Goal: Task Accomplishment & Management: Manage account settings

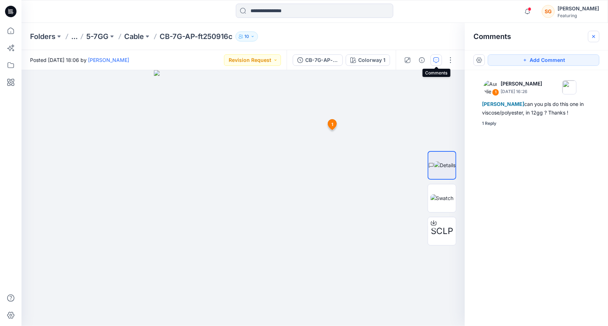
click at [596, 35] on icon "button" at bounding box center [593, 37] width 6 height 6
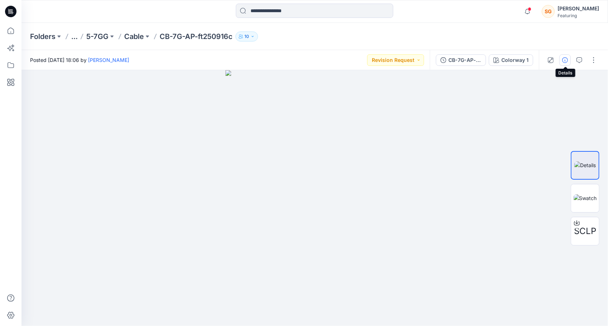
click at [565, 62] on icon "button" at bounding box center [565, 60] width 6 height 6
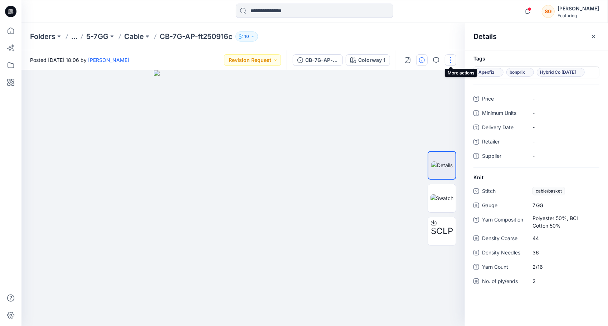
click at [448, 59] on button "button" at bounding box center [449, 59] width 11 height 11
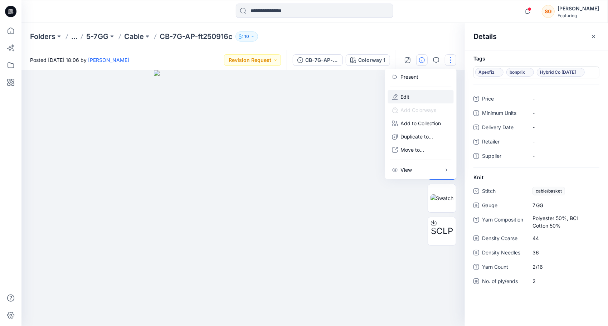
click at [404, 94] on p "Edit" at bounding box center [405, 97] width 9 height 8
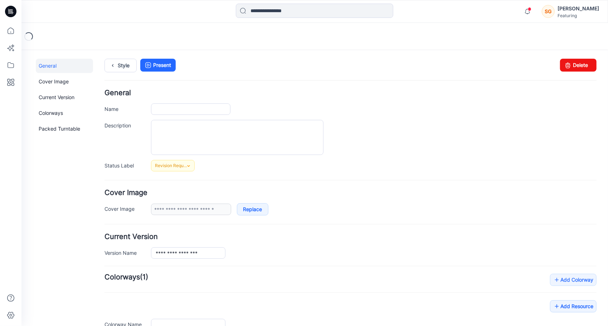
type input "**********"
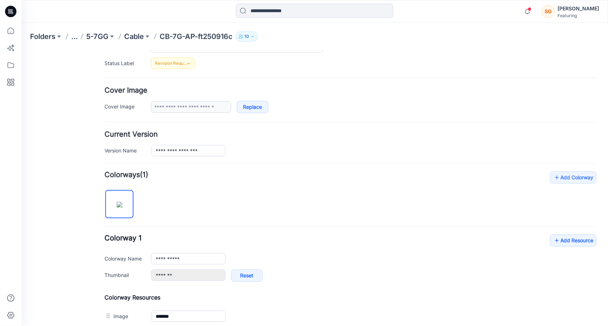
scroll to position [103, 0]
click at [189, 60] on icon at bounding box center [188, 63] width 6 height 6
click at [57, 183] on div "General Cover Image Current Version Colorways Packed Turntable" at bounding box center [63, 194] width 57 height 476
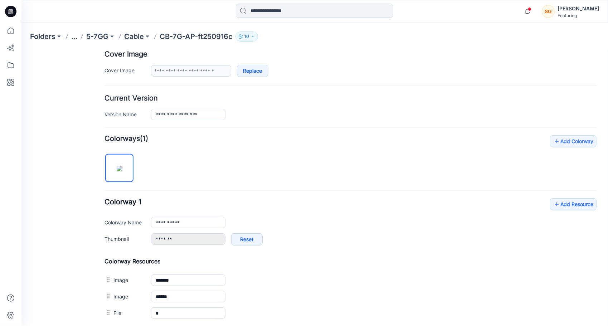
scroll to position [213, 0]
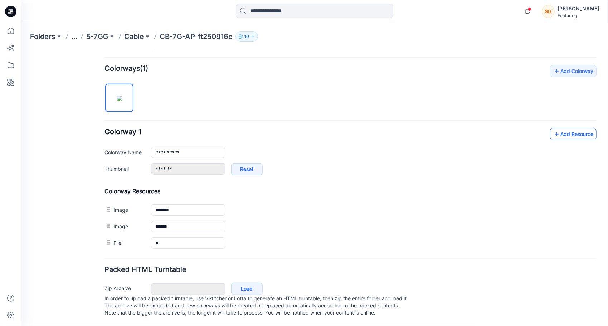
click at [578, 128] on link "Add Resource" at bounding box center [572, 134] width 46 height 12
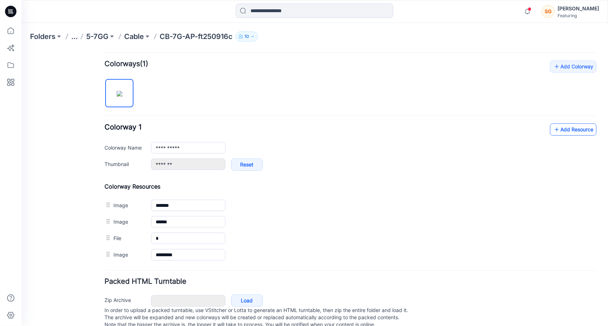
click at [571, 128] on link "Add Resource" at bounding box center [572, 129] width 46 height 12
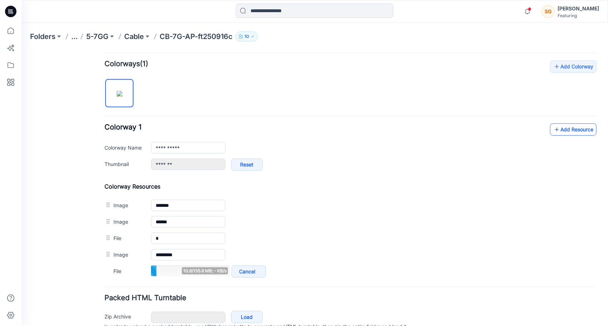
click at [568, 133] on link "Add Resource" at bounding box center [572, 129] width 46 height 12
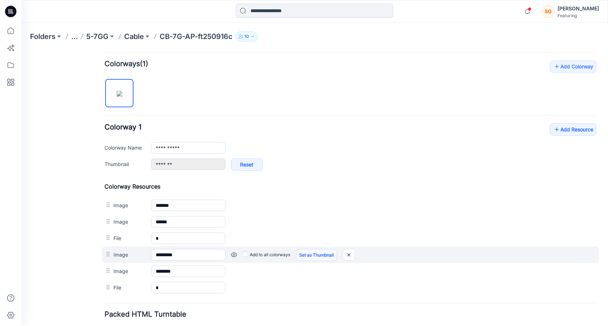
click at [309, 249] on link "Set as Thumbnail" at bounding box center [315, 255] width 41 height 12
type input "*********"
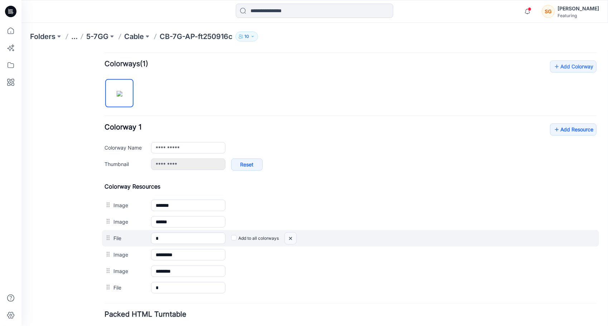
drag, startPoint x: 291, startPoint y: 234, endPoint x: 360, endPoint y: 65, distance: 182.2
click at [291, 234] on img at bounding box center [289, 238] width 11 height 12
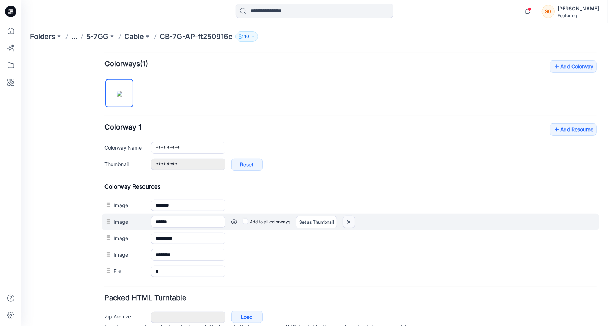
drag, startPoint x: 344, startPoint y: 218, endPoint x: 357, endPoint y: 70, distance: 148.6
click at [344, 218] on img at bounding box center [348, 222] width 11 height 12
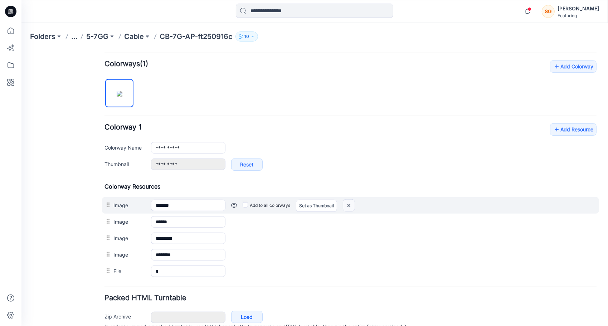
drag, startPoint x: 347, startPoint y: 202, endPoint x: 358, endPoint y: 65, distance: 137.1
click at [347, 202] on img at bounding box center [348, 205] width 11 height 12
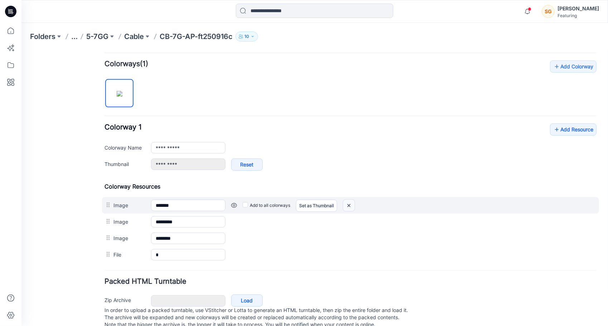
drag, startPoint x: 344, startPoint y: 201, endPoint x: 361, endPoint y: 73, distance: 128.4
click at [344, 201] on img at bounding box center [348, 205] width 11 height 12
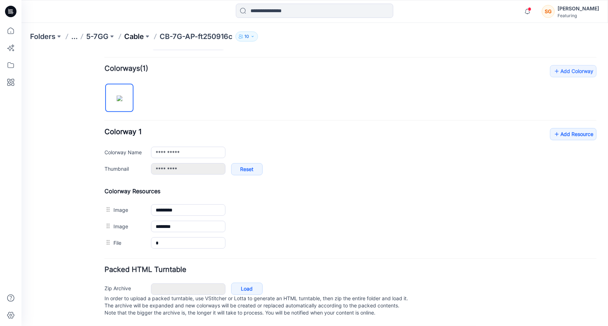
click at [132, 37] on p "Cable" at bounding box center [134, 36] width 20 height 10
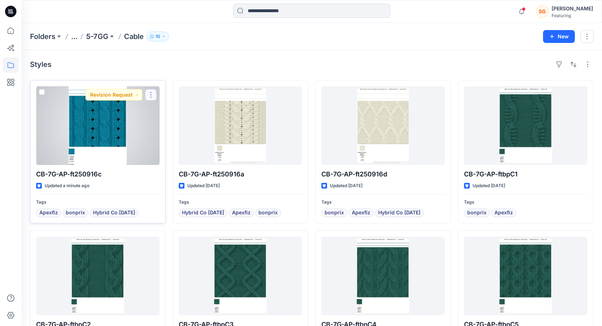
click at [150, 96] on button "button" at bounding box center [150, 94] width 11 height 11
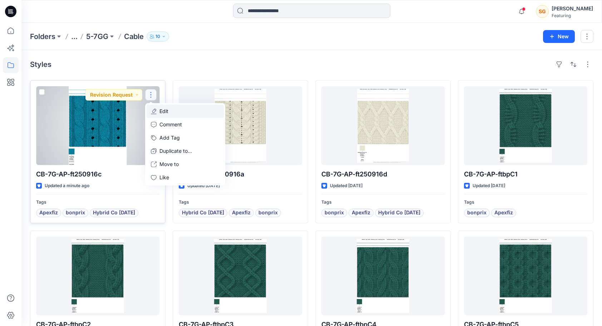
click at [164, 114] on p "Edit" at bounding box center [163, 111] width 9 height 8
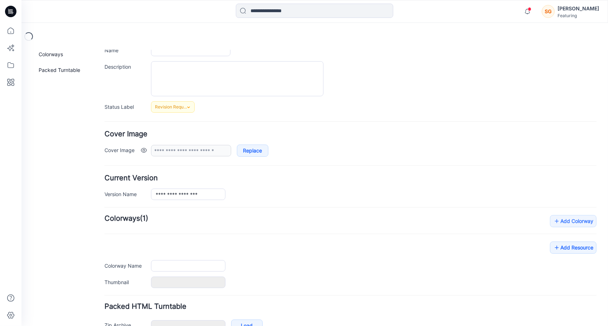
scroll to position [100, 0]
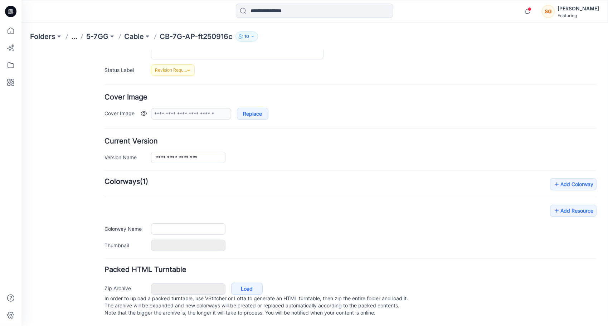
type input "**********"
type input "*********"
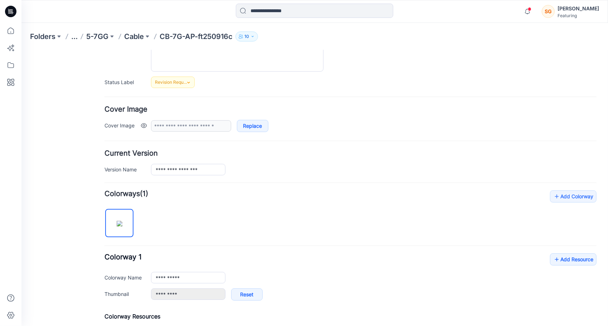
scroll to position [84, 0]
click at [143, 34] on p "Cable" at bounding box center [134, 36] width 20 height 10
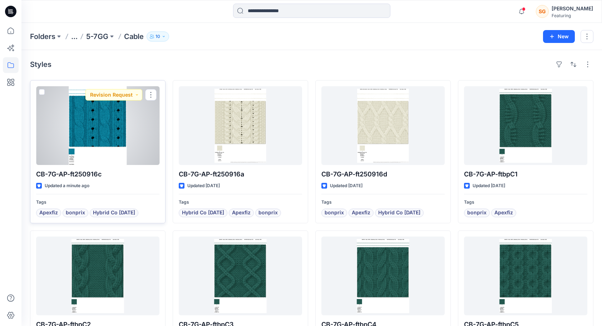
click at [104, 134] on div at bounding box center [97, 125] width 123 height 79
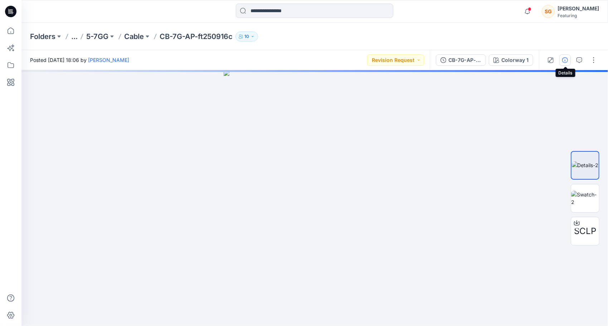
click at [565, 57] on icon "button" at bounding box center [565, 60] width 6 height 6
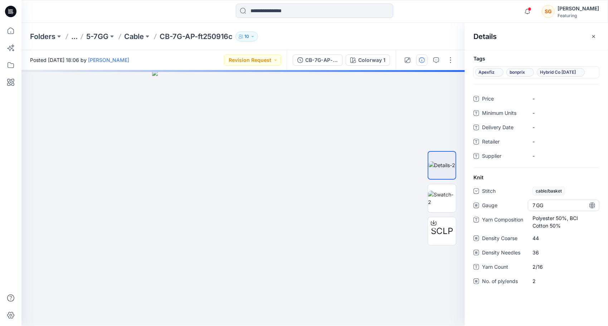
click at [549, 202] on span "GG" at bounding box center [544, 205] width 16 height 8
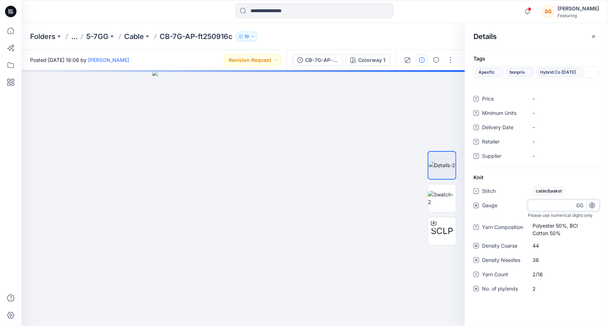
type input "**"
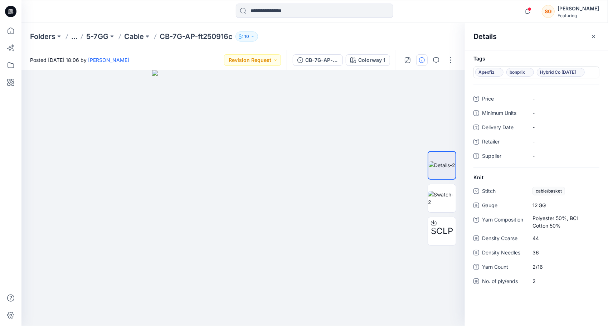
click at [532, 313] on div "Tags Apexfiz bonprix Hybrid Co Oct25 Price - Minimum Units - Delivery Date - Re…" at bounding box center [536, 188] width 143 height 276
click at [551, 222] on "Polyester 50%, BCI Cotton 50%" at bounding box center [563, 221] width 62 height 15
type textarea "*"
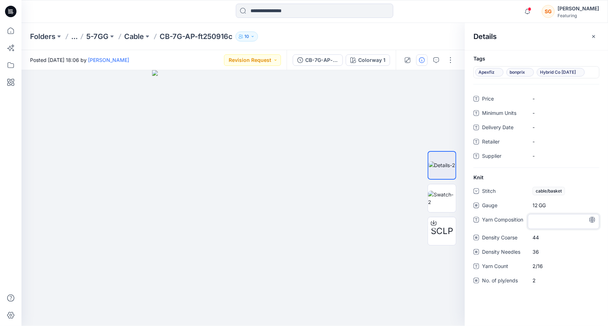
type textarea "**********"
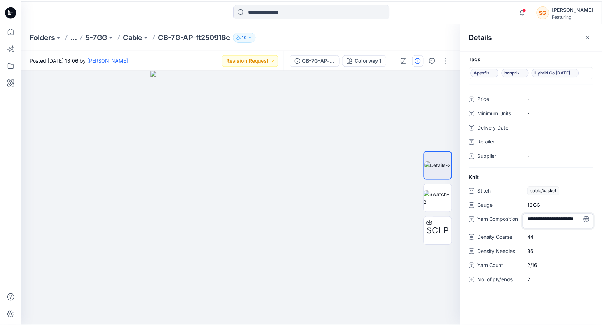
scroll to position [1, 0]
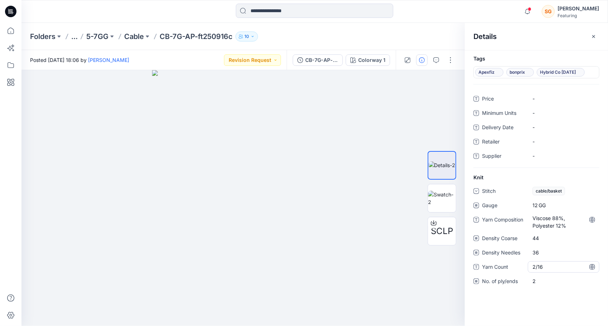
click at [549, 265] on Count "2/16" at bounding box center [563, 267] width 62 height 8
type textarea "****"
click at [551, 310] on div "Tags Apexfiz bonprix Hybrid Co Oct25 Price - Minimum Units - Delivery Date - Re…" at bounding box center [536, 188] width 143 height 276
click at [144, 32] on p "Cable" at bounding box center [134, 36] width 20 height 10
